Goal: Information Seeking & Learning: Understand process/instructions

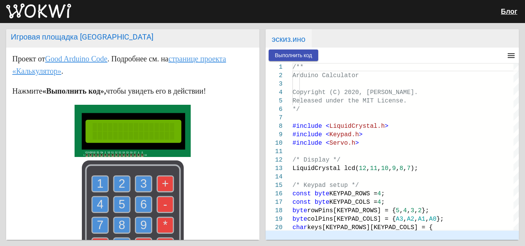
scroll to position [24, 0]
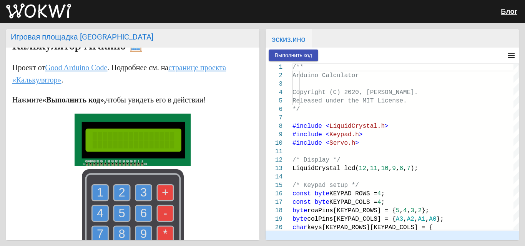
drag, startPoint x: 184, startPoint y: 138, endPoint x: 193, endPoint y: 140, distance: 9.0
click at [193, 140] on div at bounding box center [132, 199] width 241 height 170
click at [296, 54] on font "Выполнить код" at bounding box center [293, 55] width 37 height 6
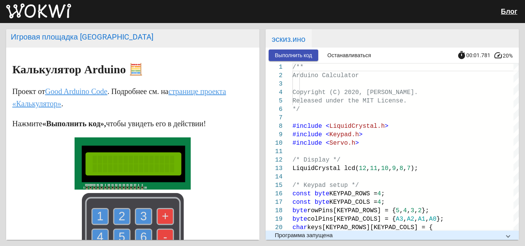
scroll to position [77, 0]
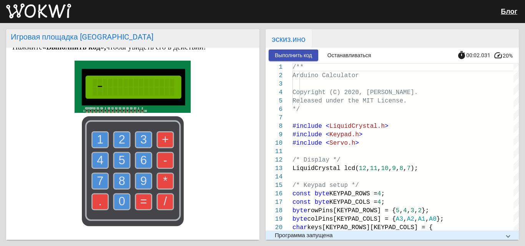
click at [102, 133] on rect at bounding box center [133, 171] width 102 height 110
click at [104, 138] on use at bounding box center [100, 140] width 16 height 16
click at [115, 138] on use at bounding box center [122, 140] width 16 height 16
click at [163, 139] on text "+" at bounding box center [165, 139] width 7 height 13
click at [145, 159] on use at bounding box center [143, 161] width 16 height 16
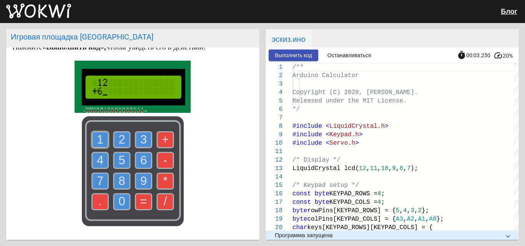
click at [145, 159] on use at bounding box center [143, 161] width 16 height 16
click at [140, 204] on text "=" at bounding box center [143, 201] width 7 height 13
click at [163, 186] on text "*" at bounding box center [165, 181] width 5 height 13
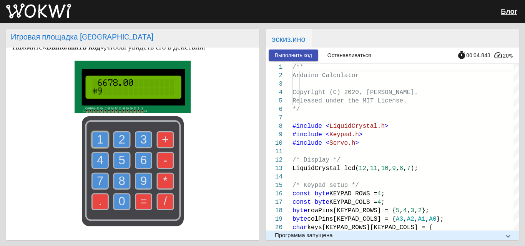
click at [137, 175] on use at bounding box center [143, 181] width 16 height 16
click at [138, 175] on use at bounding box center [143, 181] width 16 height 16
click at [142, 202] on text "=" at bounding box center [143, 201] width 7 height 13
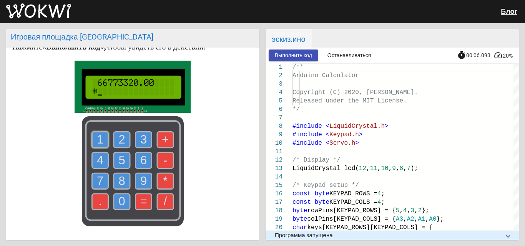
click at [164, 188] on text "*" at bounding box center [165, 181] width 5 height 13
click at [163, 187] on text "*" at bounding box center [165, 181] width 5 height 13
click at [116, 202] on g "0" at bounding box center [122, 202] width 16 height 16
click at [137, 201] on use at bounding box center [143, 202] width 16 height 16
drag, startPoint x: 142, startPoint y: 198, endPoint x: 144, endPoint y: 201, distance: 4.0
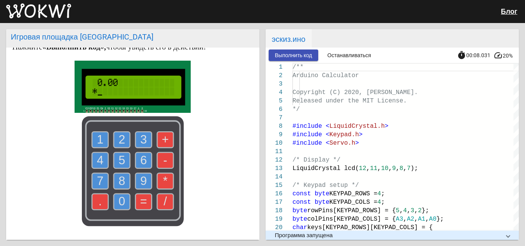
click at [144, 201] on icon "1 2 3 4 5 6 7 8 9 0 . = + - * /" at bounding box center [133, 171] width 102 height 110
click at [140, 202] on text "=" at bounding box center [143, 201] width 7 height 13
click at [123, 185] on use at bounding box center [122, 181] width 16 height 16
click at [141, 202] on text "=" at bounding box center [143, 201] width 7 height 13
click at [140, 200] on text "=" at bounding box center [143, 201] width 7 height 13
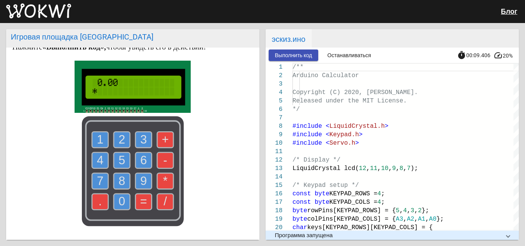
click at [135, 174] on rect at bounding box center [133, 171] width 102 height 110
click at [141, 178] on text "9" at bounding box center [143, 181] width 7 height 13
click at [143, 181] on text "9" at bounding box center [143, 181] width 7 height 13
click at [144, 204] on g "=" at bounding box center [143, 202] width 16 height 16
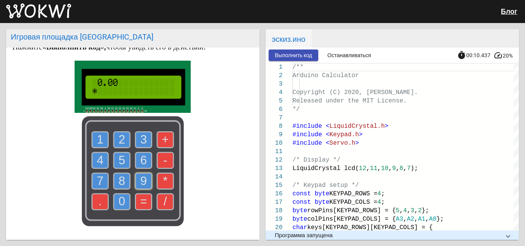
drag, startPoint x: 98, startPoint y: 184, endPoint x: 122, endPoint y: 185, distance: 23.8
click at [100, 185] on text "7" at bounding box center [100, 181] width 7 height 13
click at [122, 185] on text "8" at bounding box center [121, 181] width 7 height 13
click at [140, 202] on text "=" at bounding box center [143, 201] width 7 height 13
click at [118, 146] on text "2" at bounding box center [121, 139] width 7 height 13
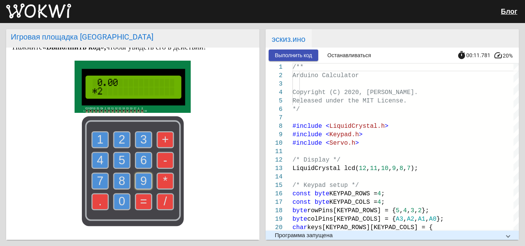
click at [101, 204] on g "." at bounding box center [100, 202] width 16 height 16
click at [114, 204] on use at bounding box center [122, 202] width 16 height 16
click at [157, 207] on use at bounding box center [165, 202] width 16 height 16
click at [140, 203] on text "=" at bounding box center [143, 201] width 7 height 13
click at [163, 181] on text "*" at bounding box center [165, 181] width 5 height 13
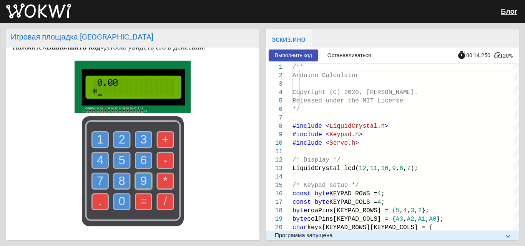
click at [165, 206] on use at bounding box center [165, 202] width 16 height 16
click at [118, 201] on text "0" at bounding box center [121, 201] width 7 height 13
click at [135, 203] on use at bounding box center [143, 202] width 16 height 16
drag, startPoint x: 150, startPoint y: 150, endPoint x: 154, endPoint y: 151, distance: 4.0
click at [153, 151] on icon "1 2 3 4 5 6 7 8 9 0 . = + - * /" at bounding box center [133, 171] width 102 height 110
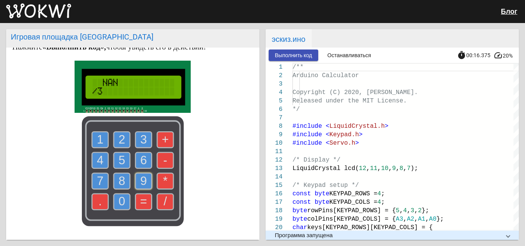
click at [98, 205] on text "." at bounding box center [99, 201] width 3 height 13
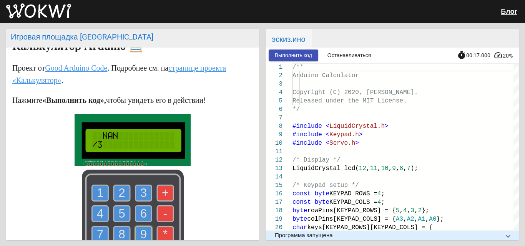
scroll to position [0, 0]
